Goal: Information Seeking & Learning: Learn about a topic

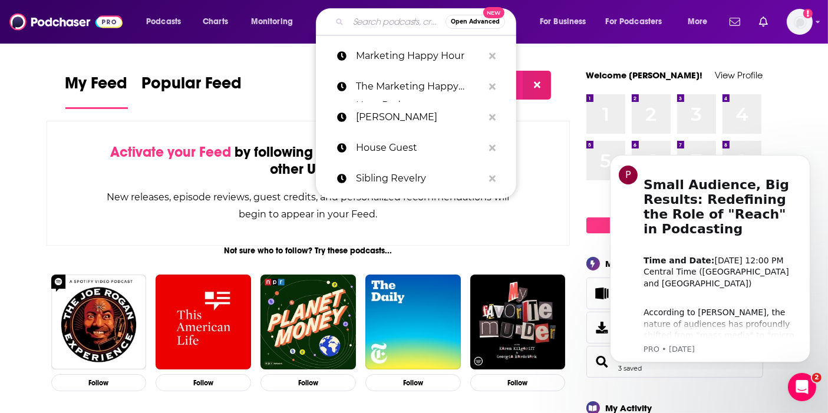
click at [357, 21] on input "Search podcasts, credits, & more..." at bounding box center [396, 21] width 97 height 19
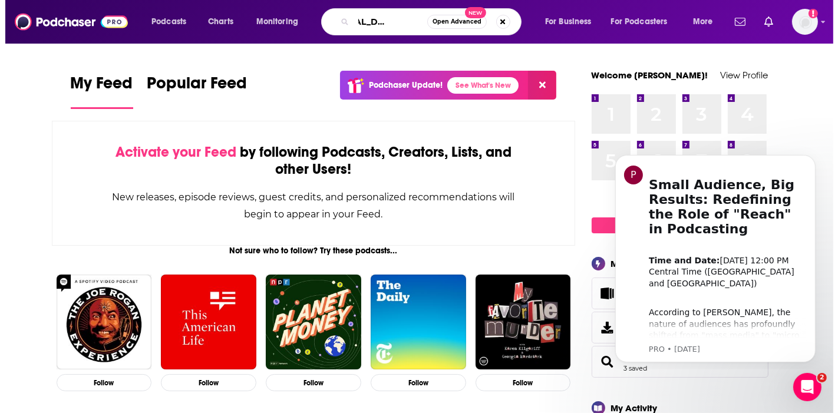
scroll to position [0, 41]
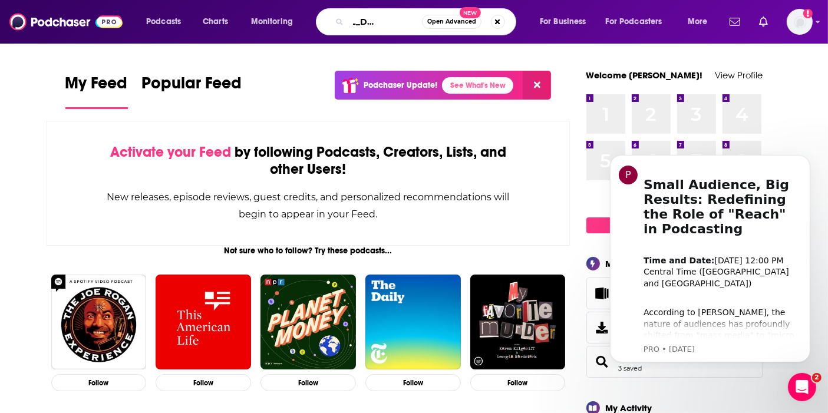
type input "[MEDICAL_DATA] real talk"
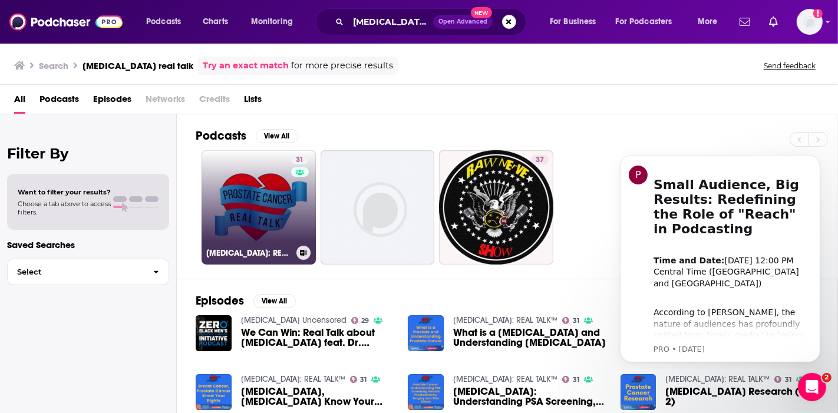
click at [284, 196] on link "31 [MEDICAL_DATA]: REAL TALK™" at bounding box center [259, 207] width 114 height 114
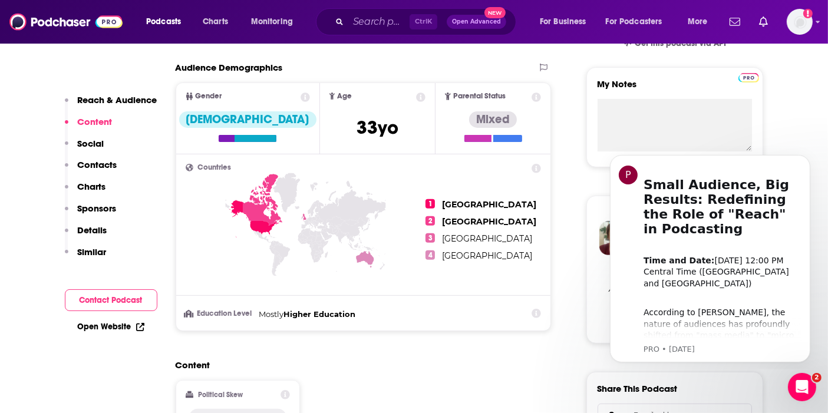
scroll to position [397, 0]
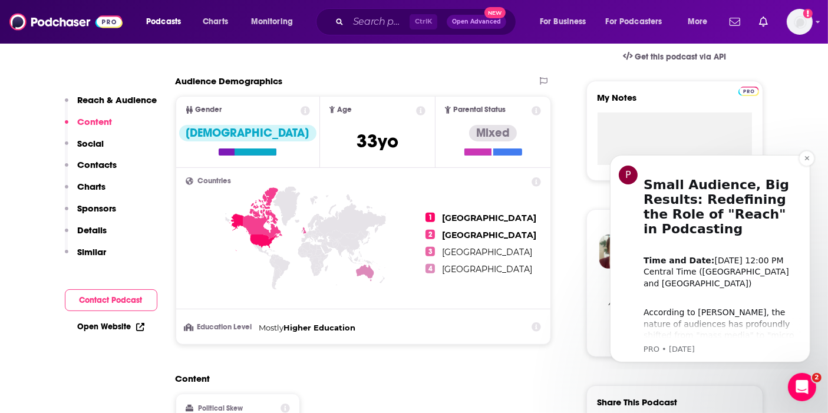
click at [801, 166] on h1 "Small Audience, Big Results: Redefining the Role of "Reach" in Podcasting" at bounding box center [722, 202] width 158 height 81
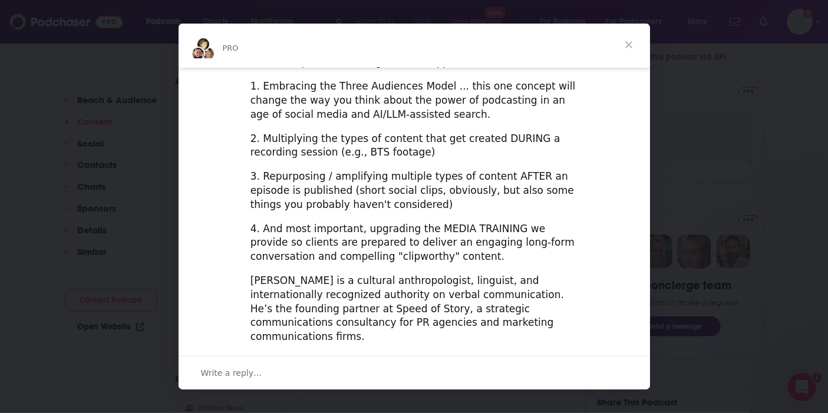
scroll to position [419, 0]
click at [624, 37] on span "Close" at bounding box center [629, 45] width 42 height 42
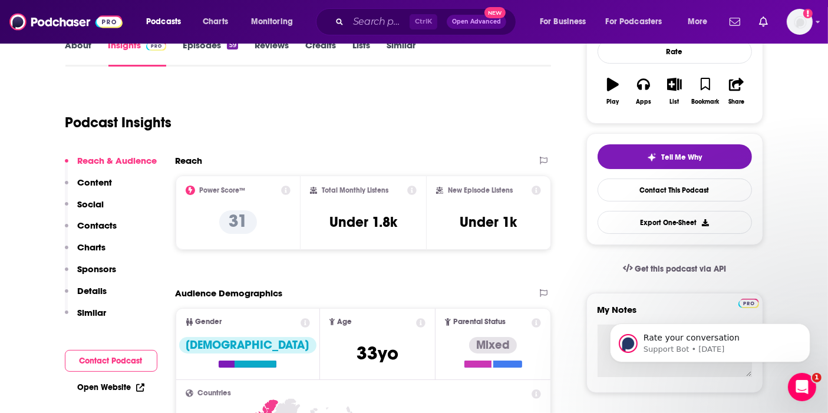
scroll to position [196, 0]
